Goal: Transaction & Acquisition: Download file/media

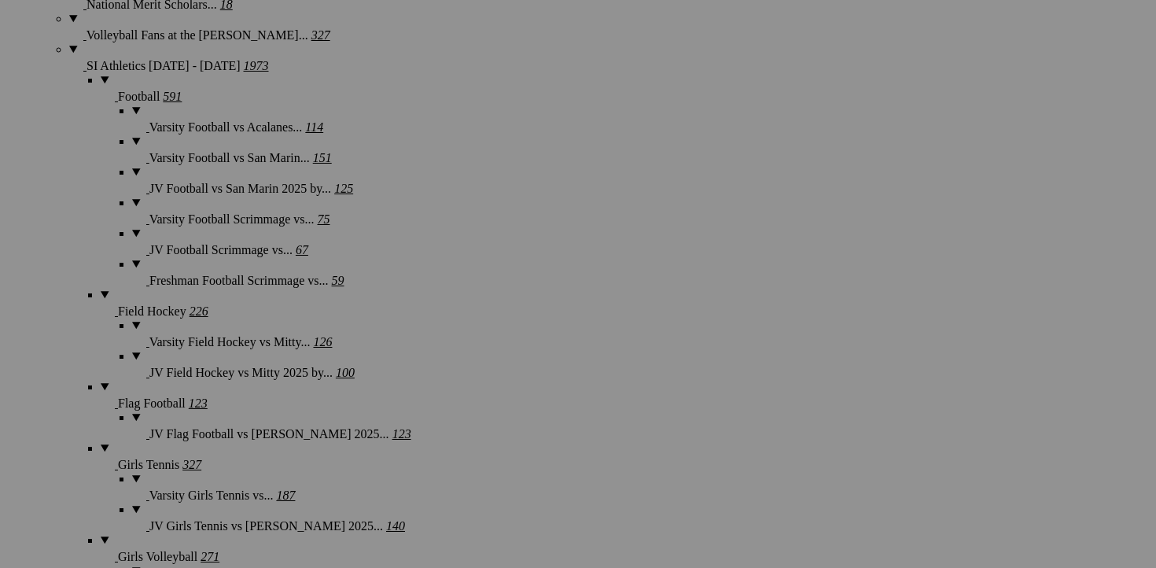
scroll to position [1315, 0]
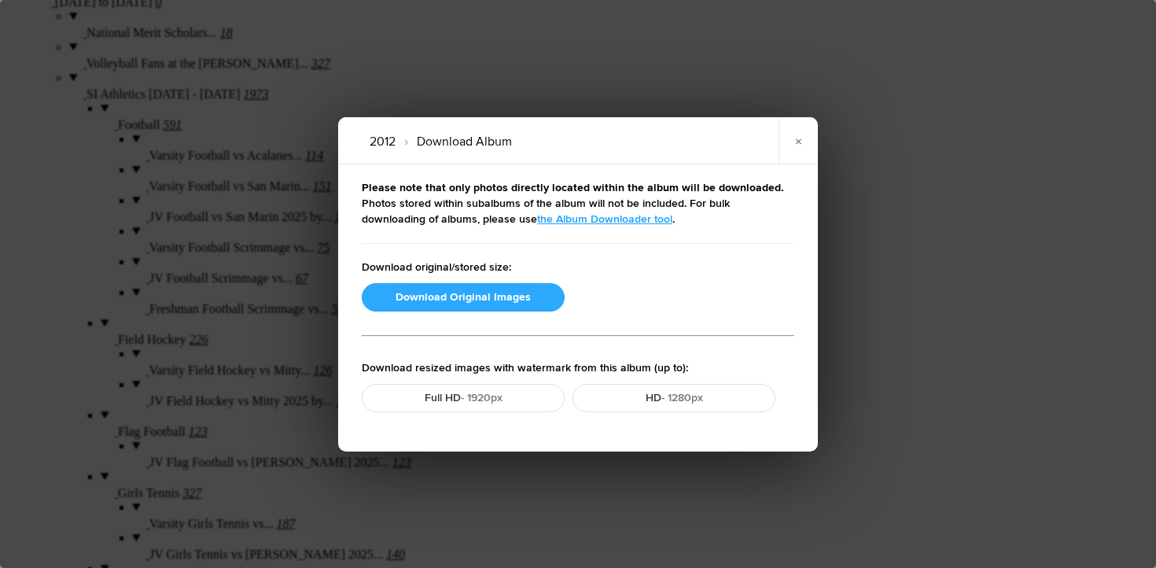
click at [403, 298] on button "Download Original Images" at bounding box center [463, 297] width 203 height 28
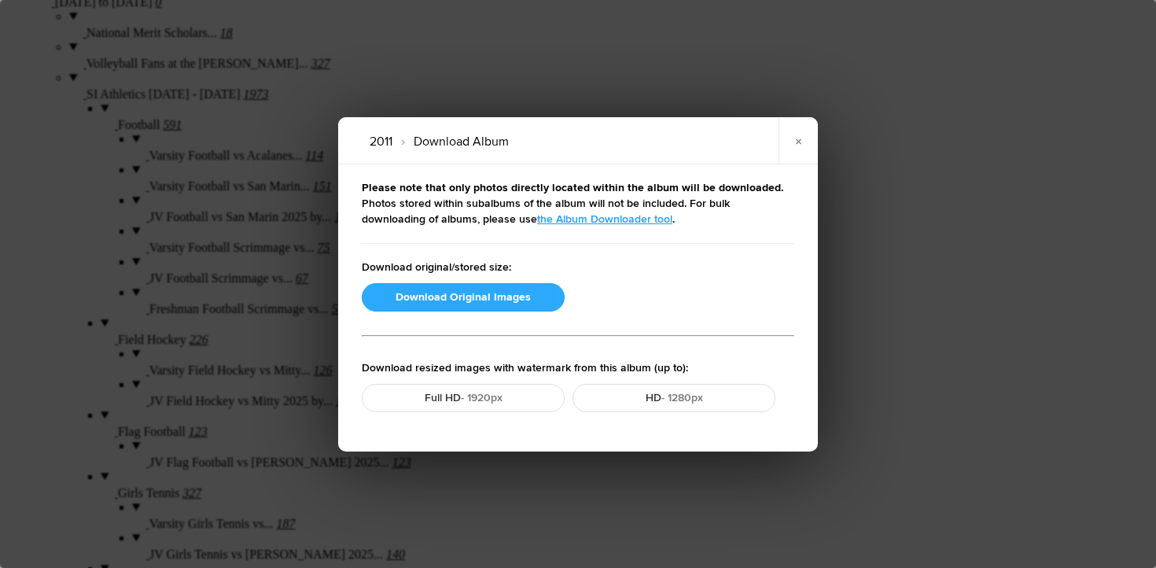
click at [442, 299] on button "Download Original Images" at bounding box center [463, 297] width 203 height 28
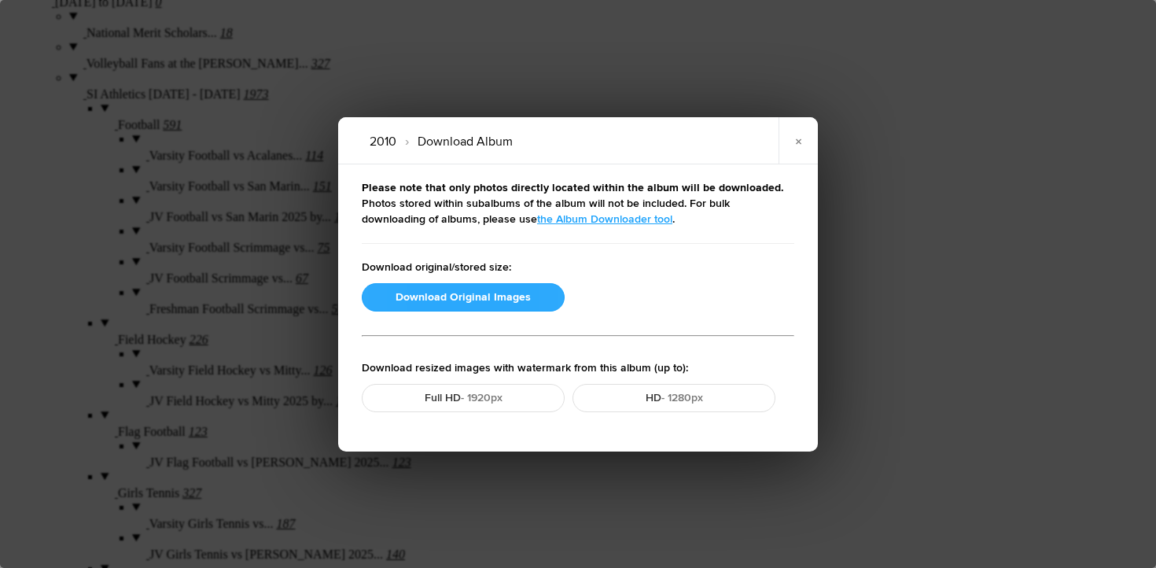
click at [452, 294] on button "Download Original Images" at bounding box center [463, 297] width 203 height 28
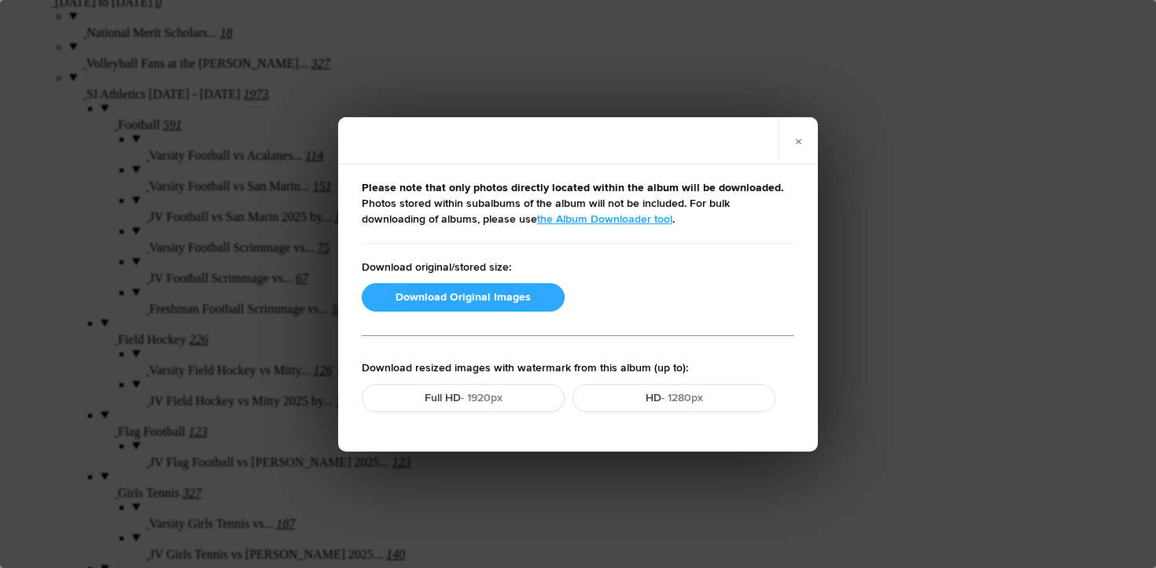
click at [461, 292] on button "Download Original Images" at bounding box center [463, 297] width 203 height 28
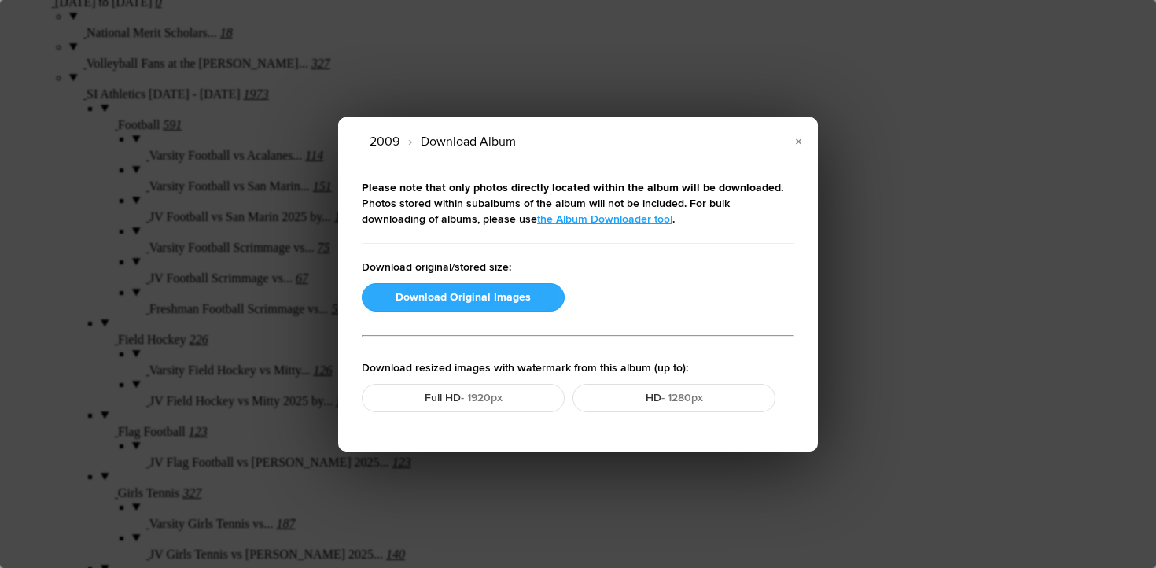
click at [477, 292] on button "Download Original Images" at bounding box center [463, 297] width 203 height 28
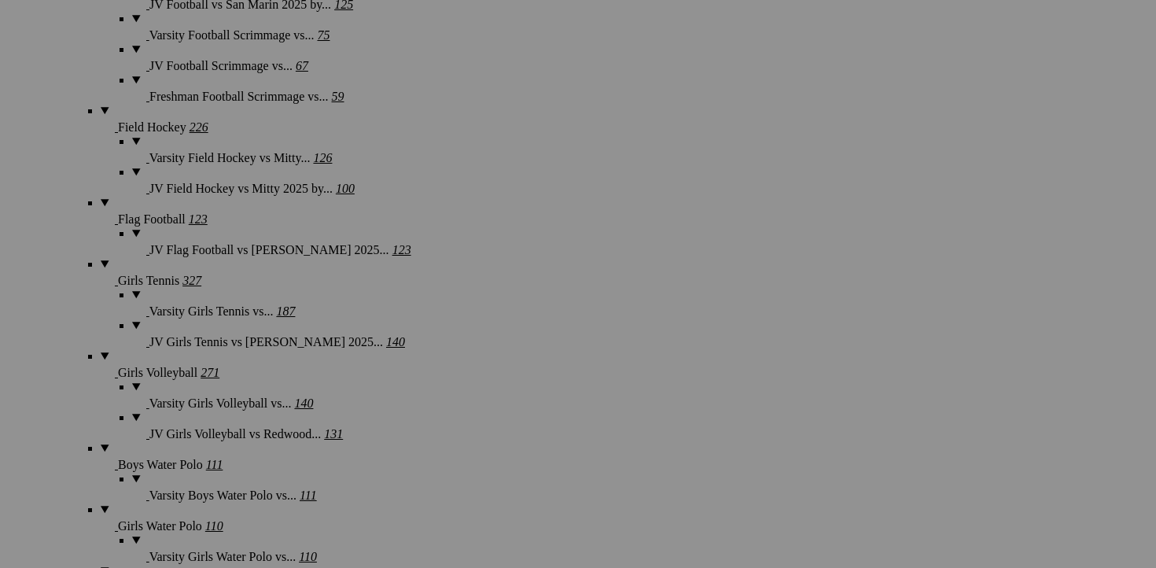
scroll to position [1519, 0]
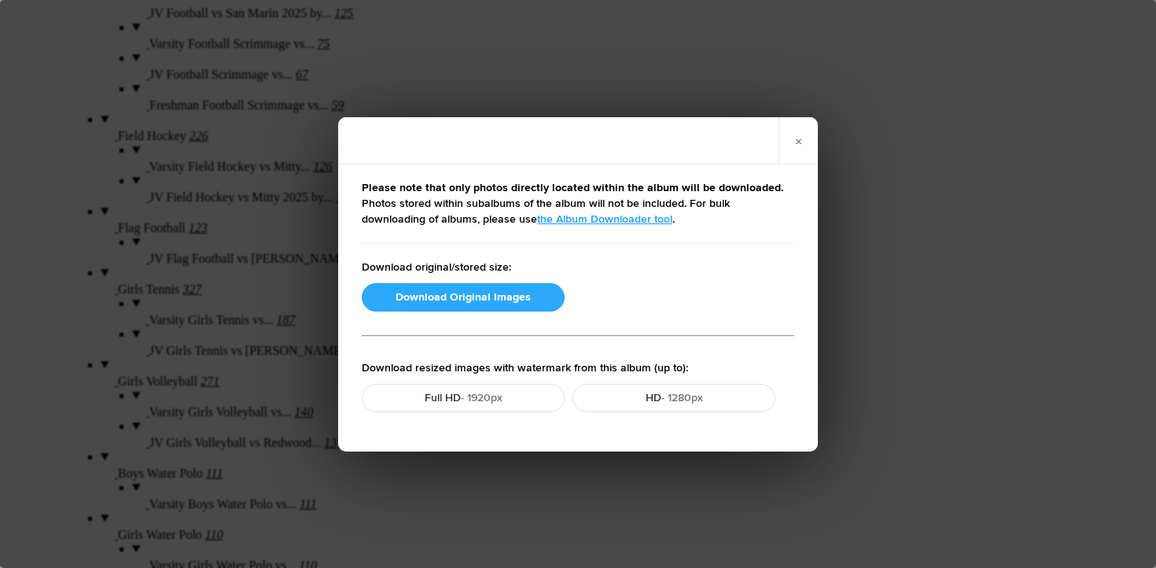
click at [472, 294] on button "Download Original Images" at bounding box center [463, 297] width 203 height 28
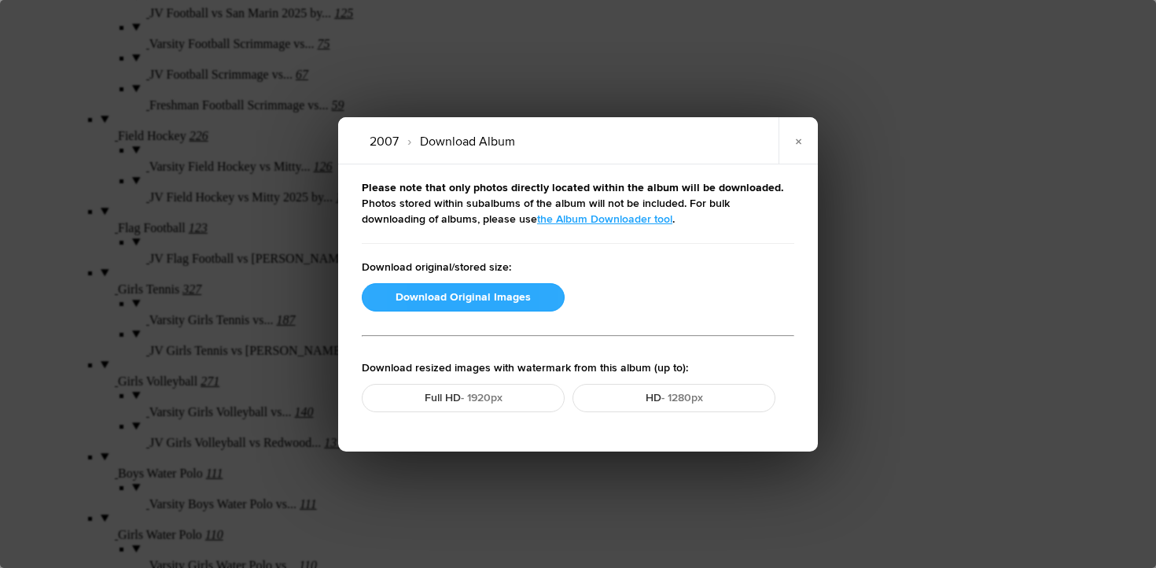
click at [415, 307] on button "Download Original Images" at bounding box center [463, 297] width 203 height 28
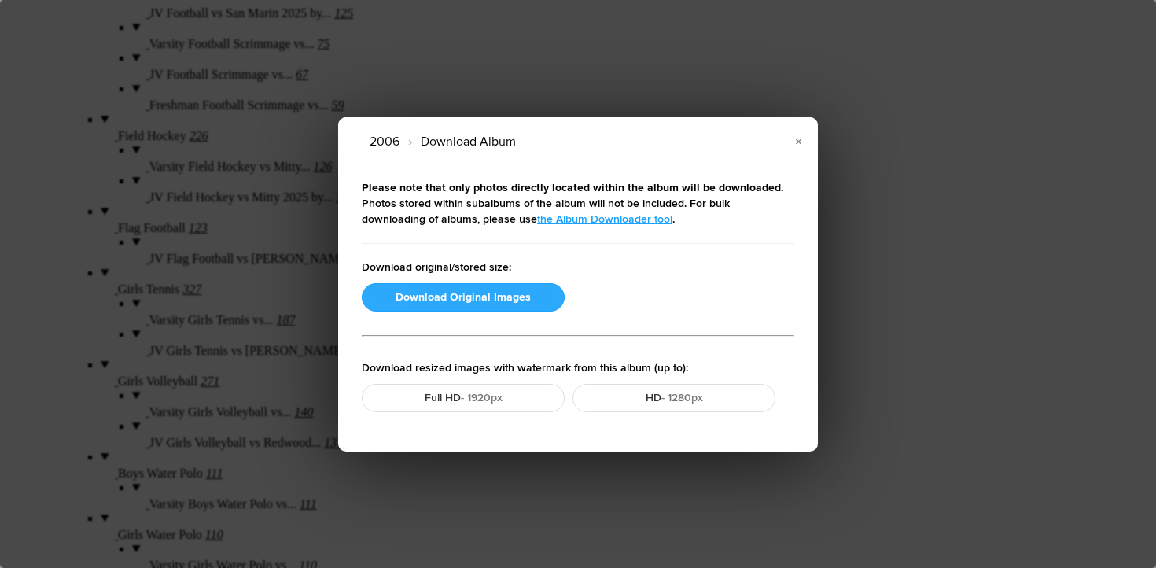
click at [456, 299] on button "Download Original Images" at bounding box center [463, 297] width 203 height 28
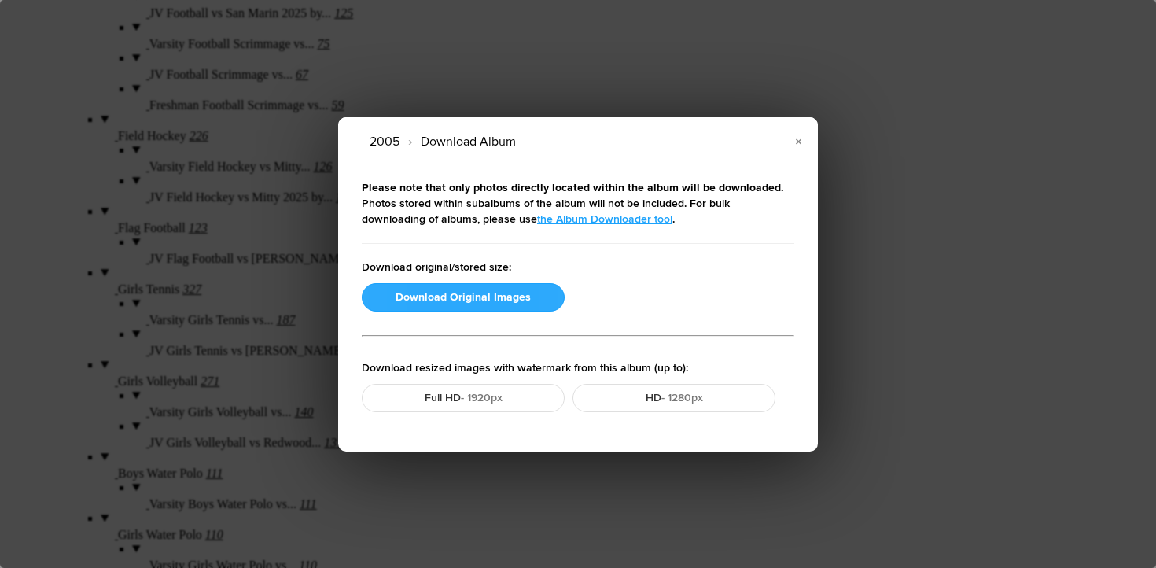
click at [476, 292] on button "Download Original Images" at bounding box center [463, 297] width 203 height 28
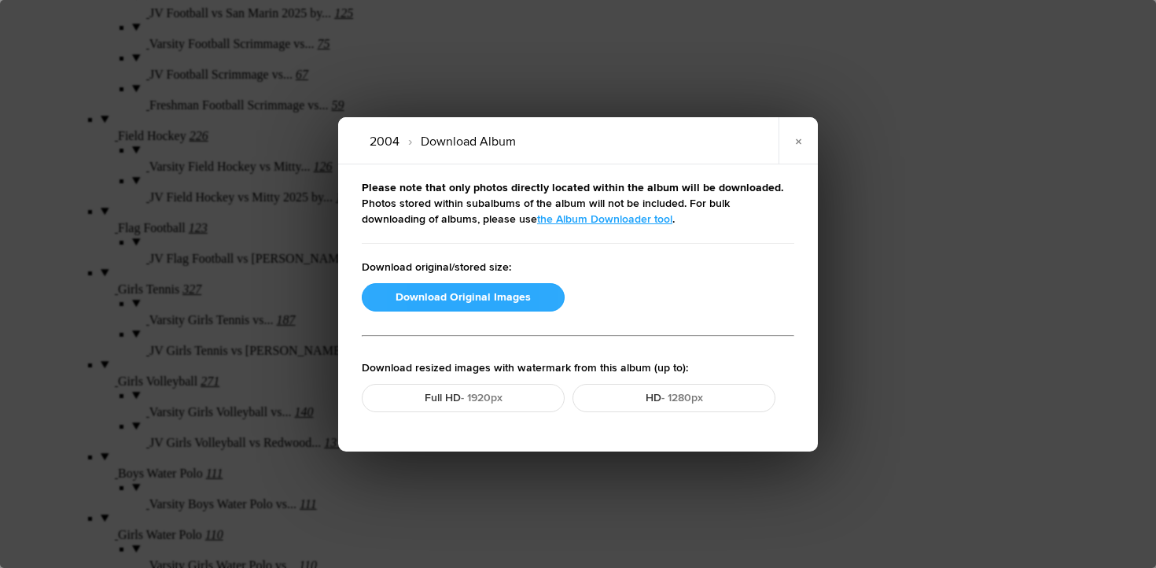
click at [457, 292] on button "Download Original Images" at bounding box center [463, 297] width 203 height 28
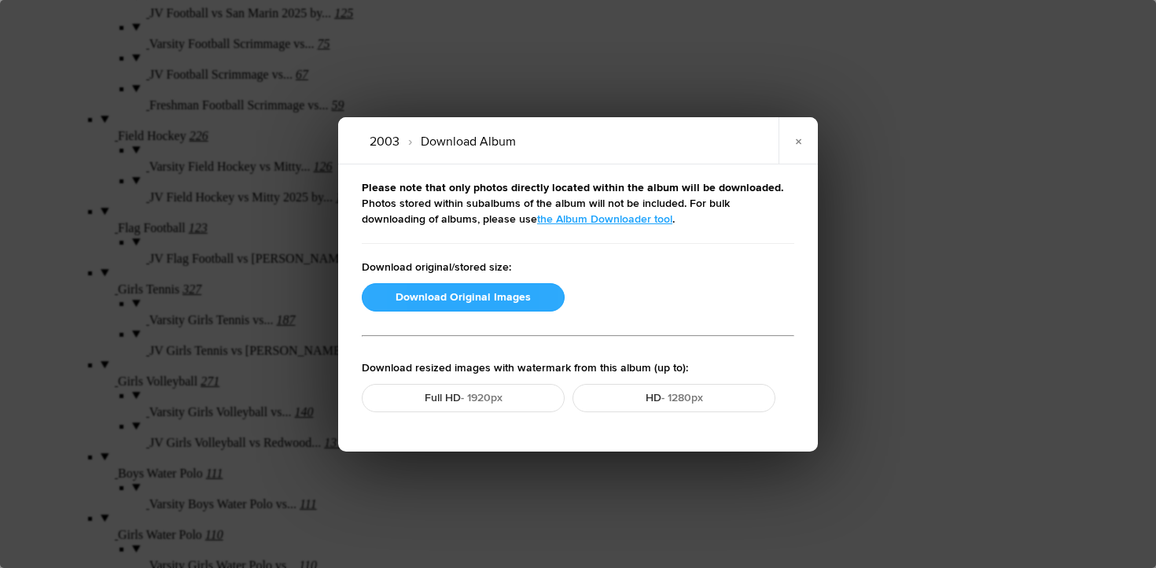
click at [459, 298] on button "Download Original Images" at bounding box center [463, 297] width 203 height 28
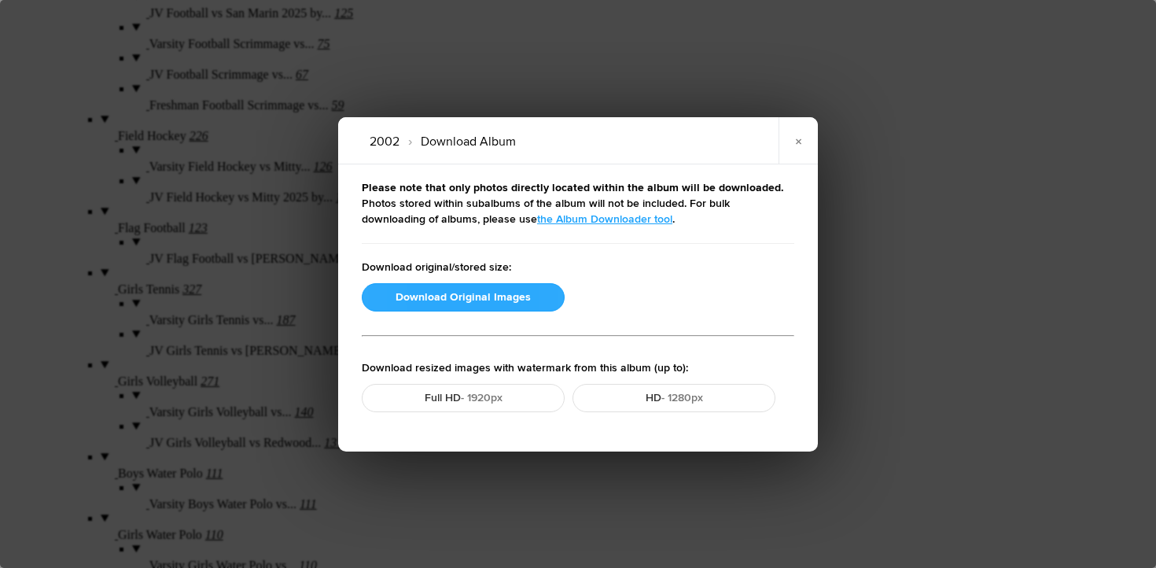
click at [429, 305] on button "Download Original Images" at bounding box center [463, 297] width 203 height 28
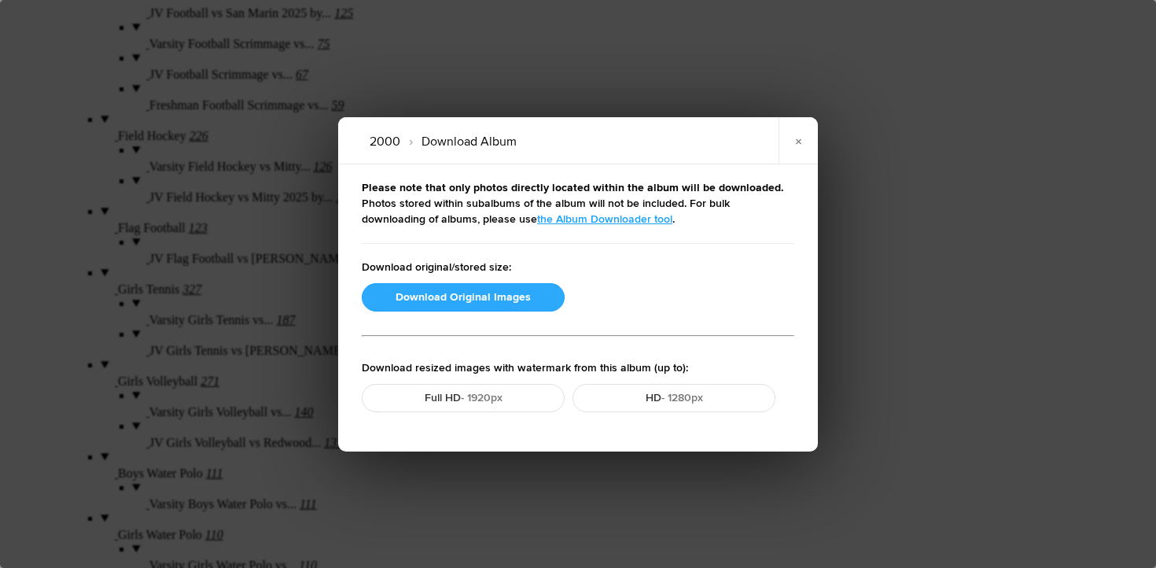
click at [425, 303] on button "Download Original Images" at bounding box center [463, 297] width 203 height 28
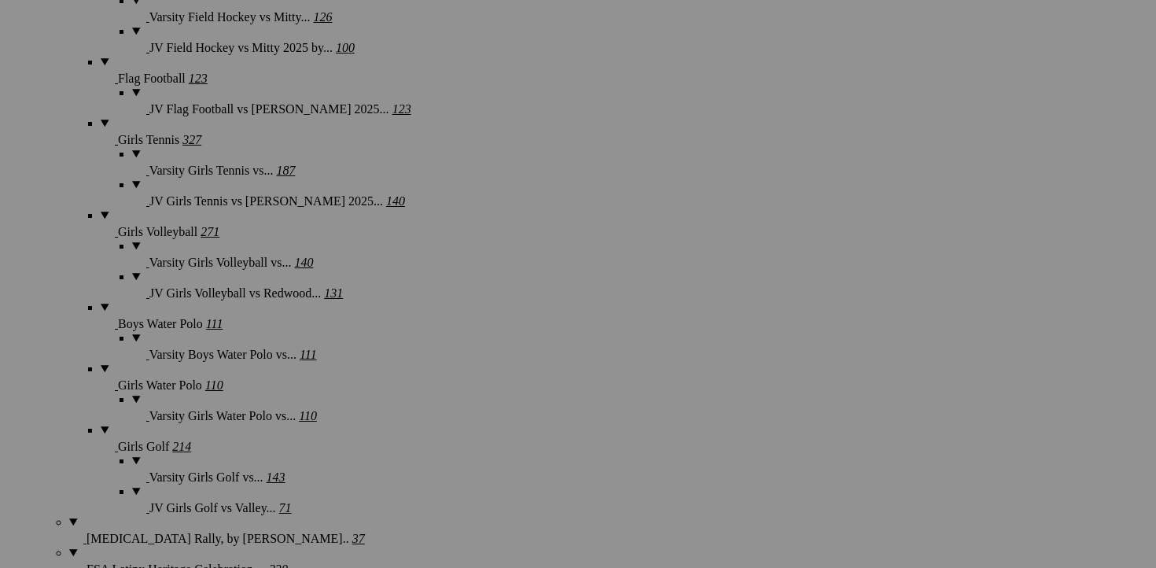
scroll to position [1672, 0]
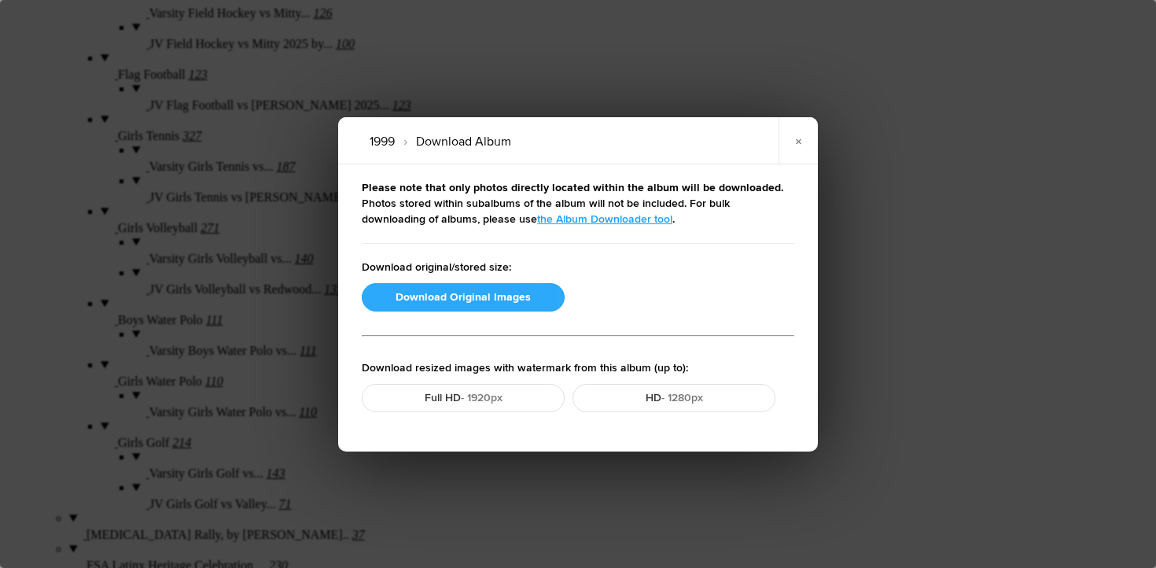
click at [386, 299] on button "Download Original Images" at bounding box center [463, 297] width 203 height 28
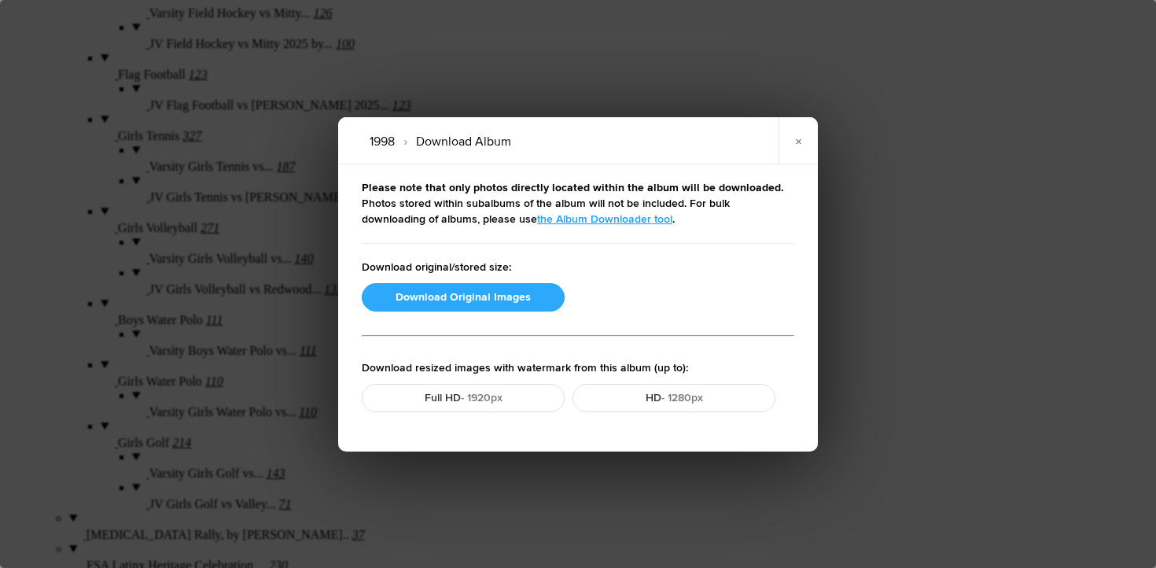
click at [454, 286] on button "Download Original Images" at bounding box center [463, 297] width 203 height 28
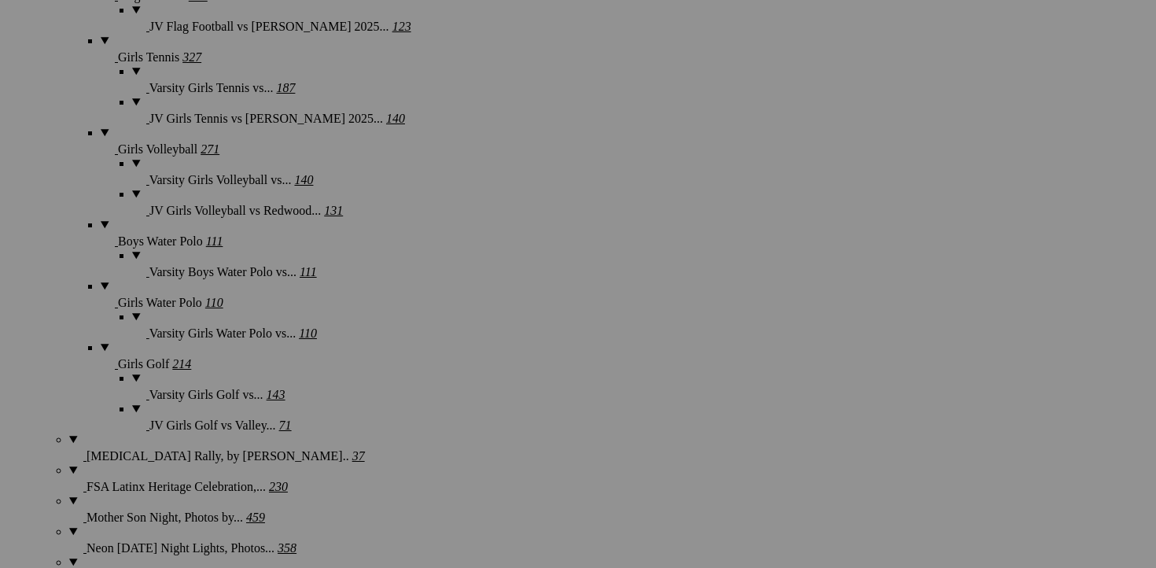
scroll to position [1763, 0]
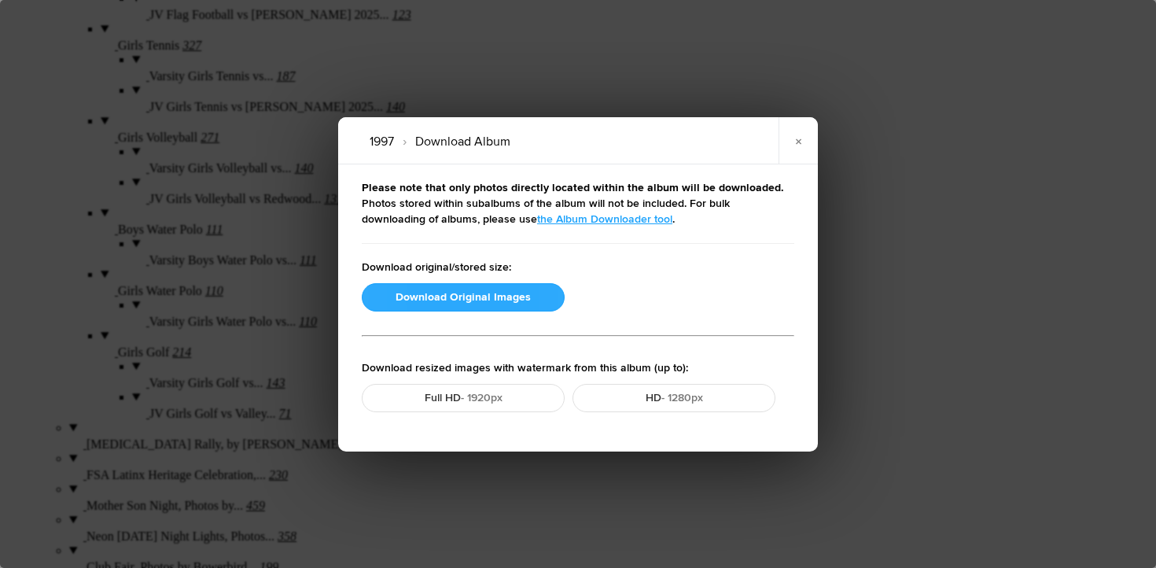
click at [415, 292] on button "Download Original Images" at bounding box center [463, 297] width 203 height 28
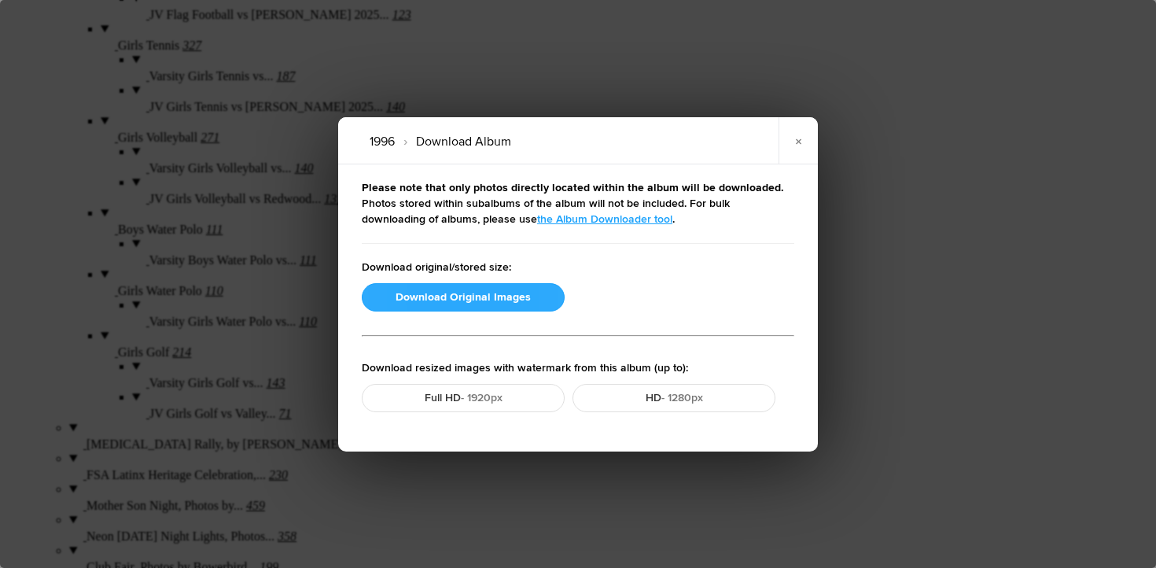
click at [477, 291] on button "Download Original Images" at bounding box center [463, 297] width 203 height 28
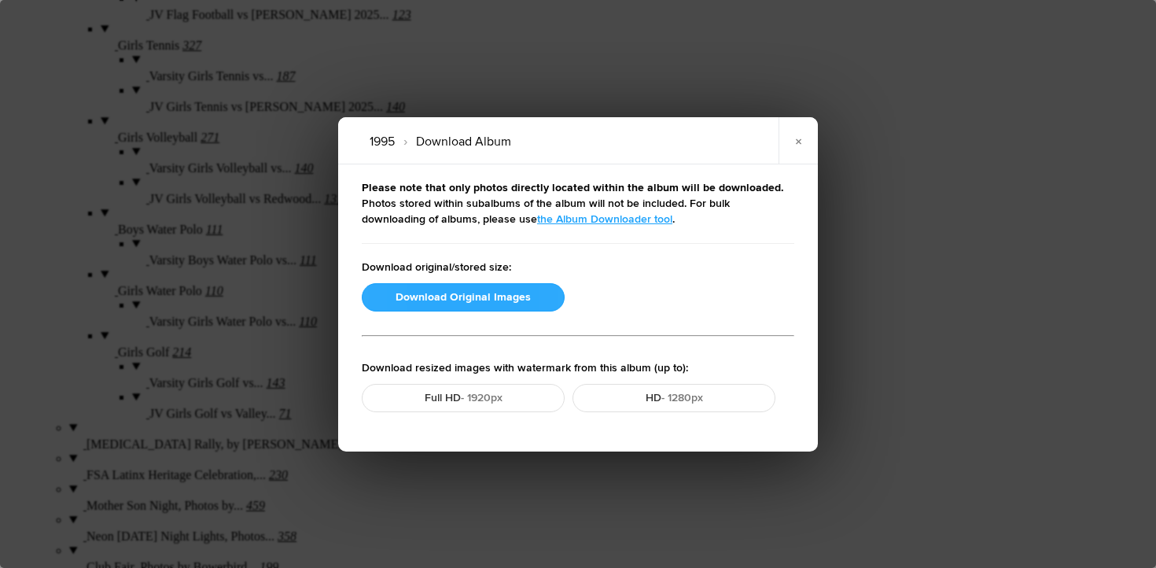
click at [460, 303] on button "Download Original Images" at bounding box center [463, 297] width 203 height 28
